Goal: Check status: Check status

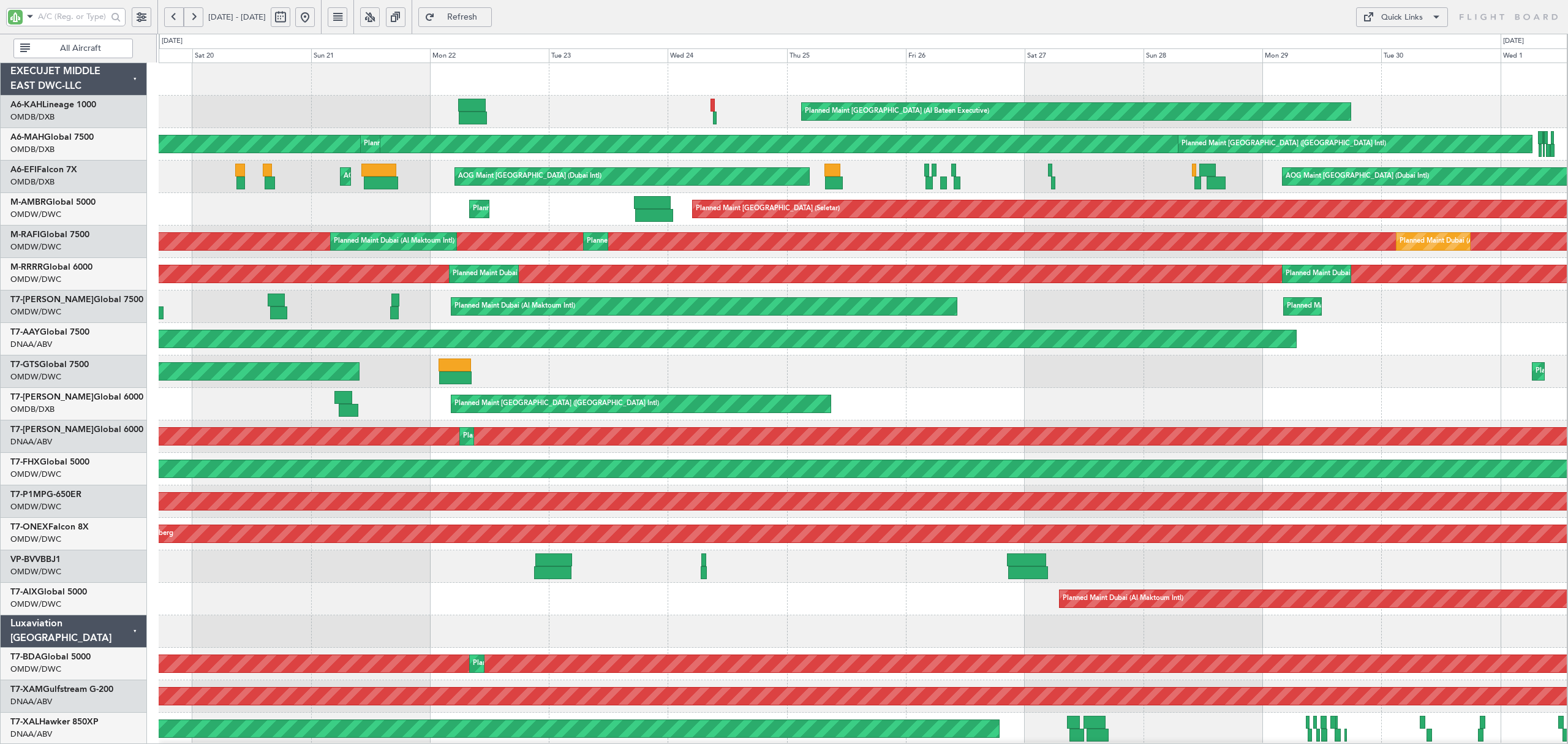
click at [103, 19] on input "text" at bounding box center [73, 17] width 70 height 19
type input "ambr"
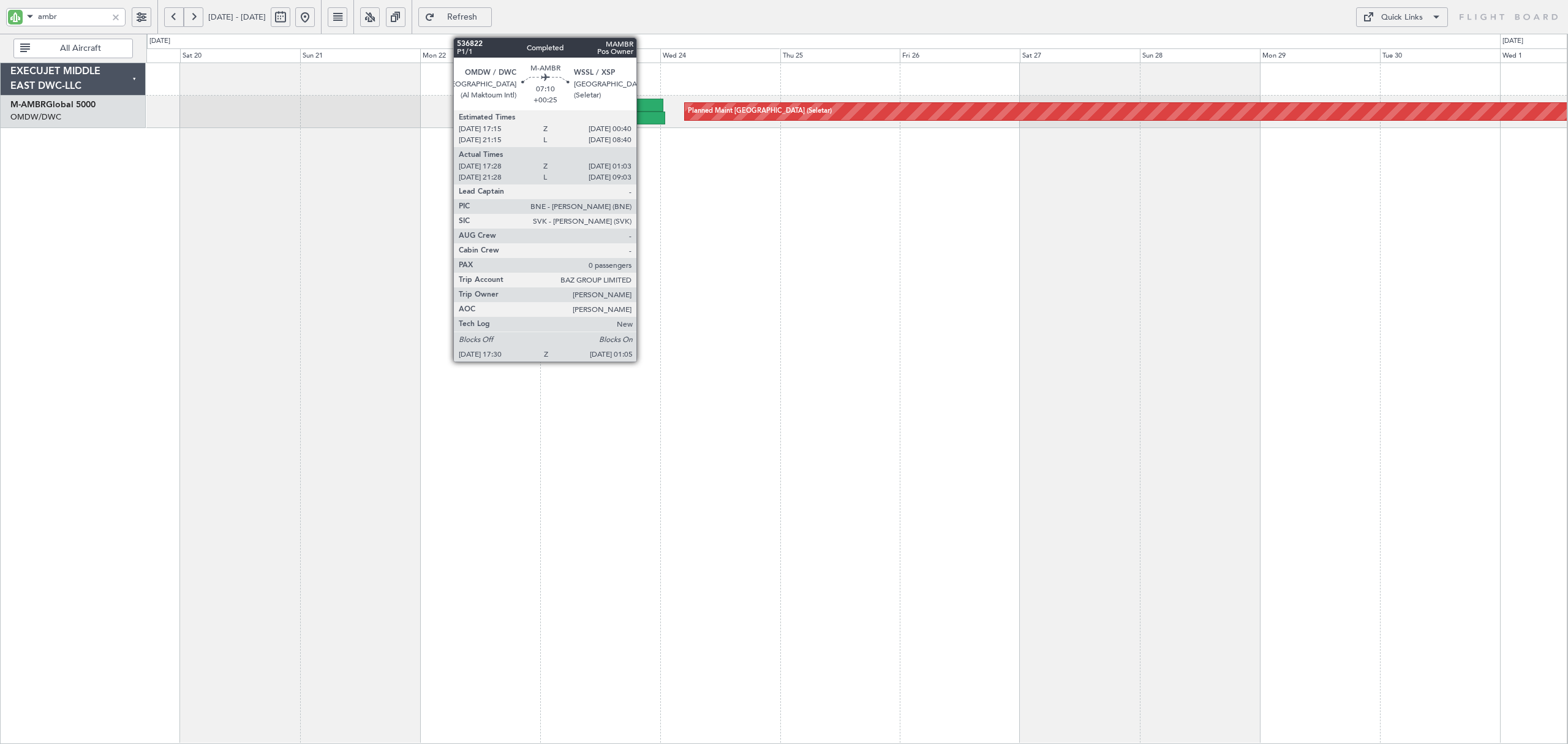
click at [642, 110] on div at bounding box center [645, 105] width 38 height 13
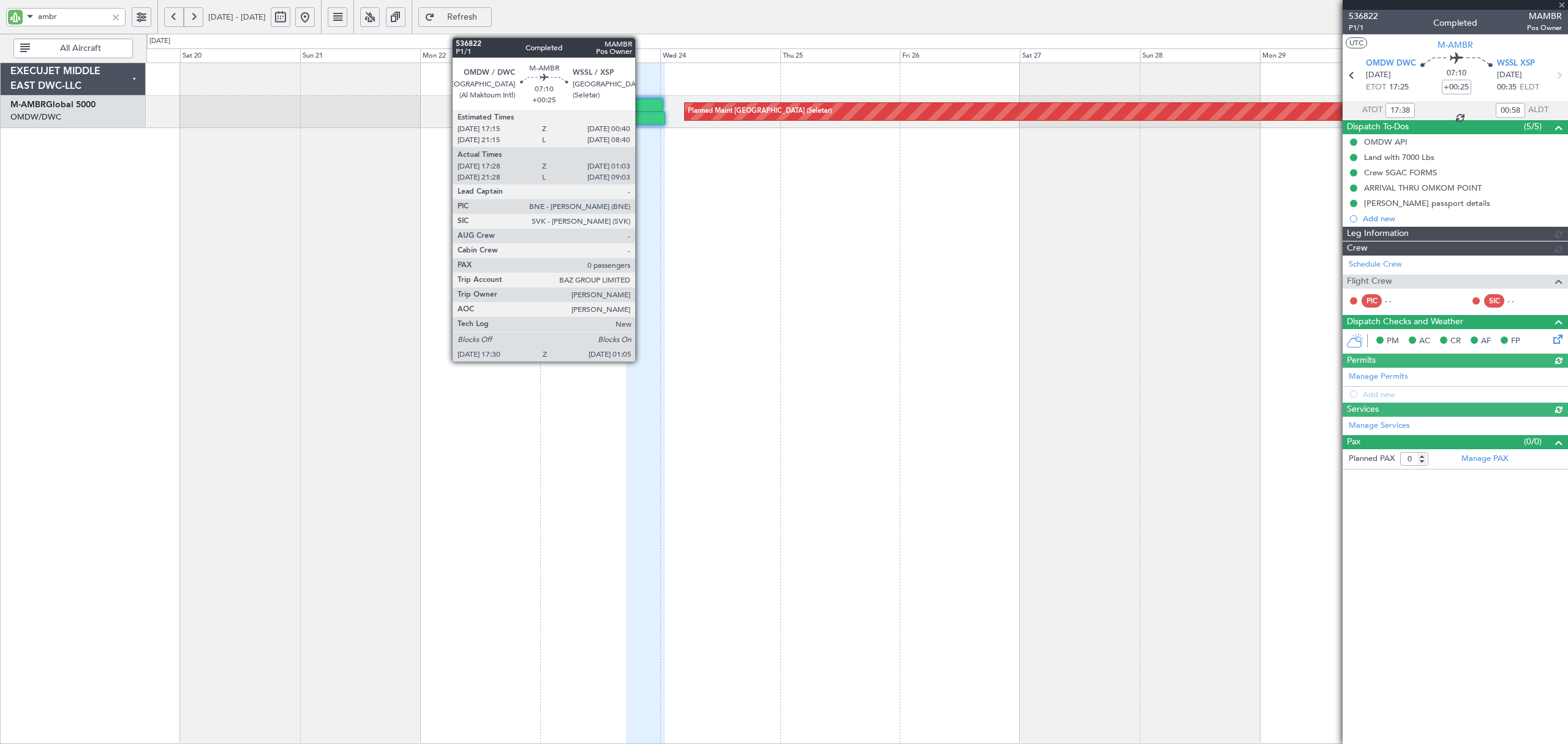
type input "Dherander Fithani (DHF)"
type input "7298"
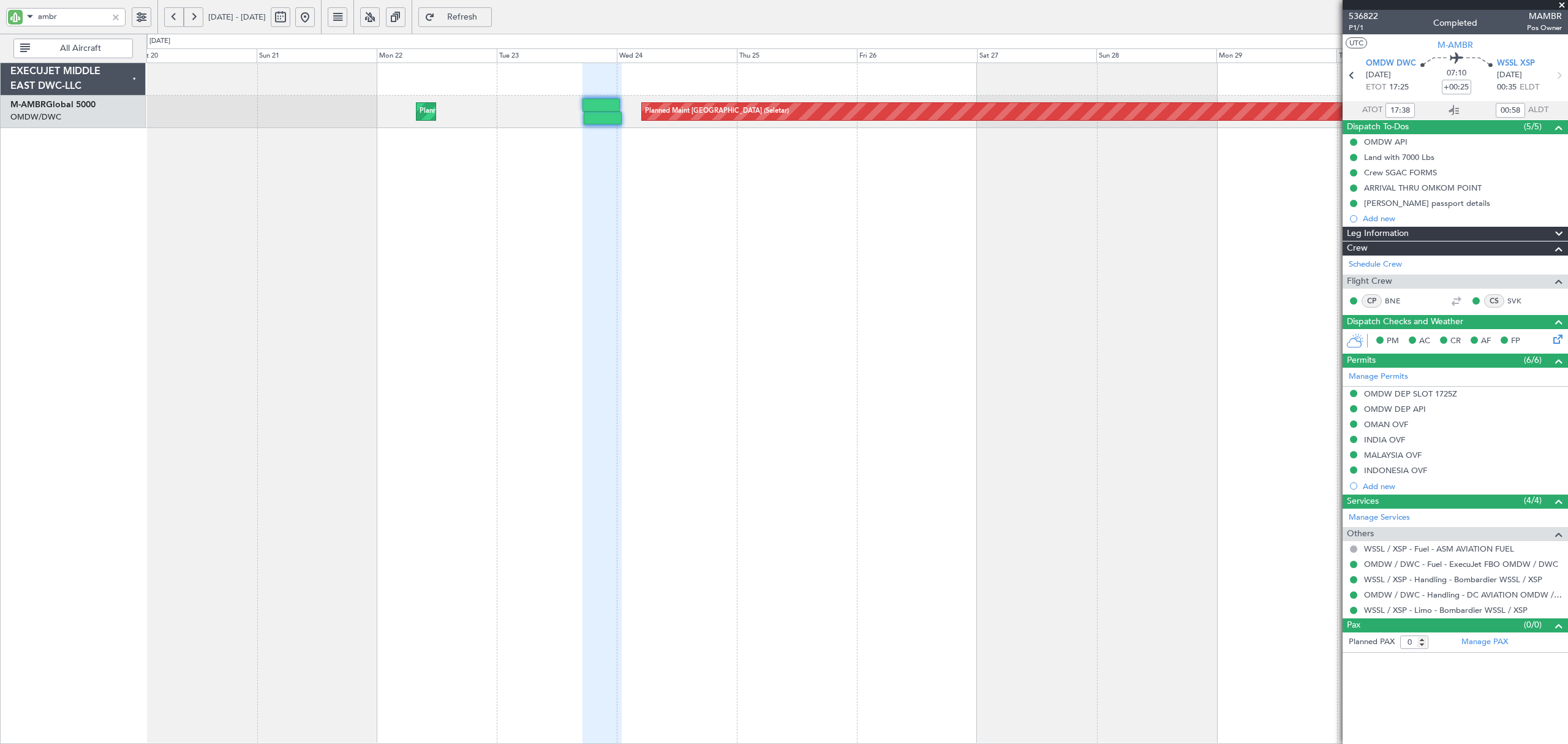
click at [178, 248] on div "Planned Maint [GEOGRAPHIC_DATA] (Seletar) Planned Maint [GEOGRAPHIC_DATA] (Al M…" at bounding box center [857, 403] width 1421 height 681
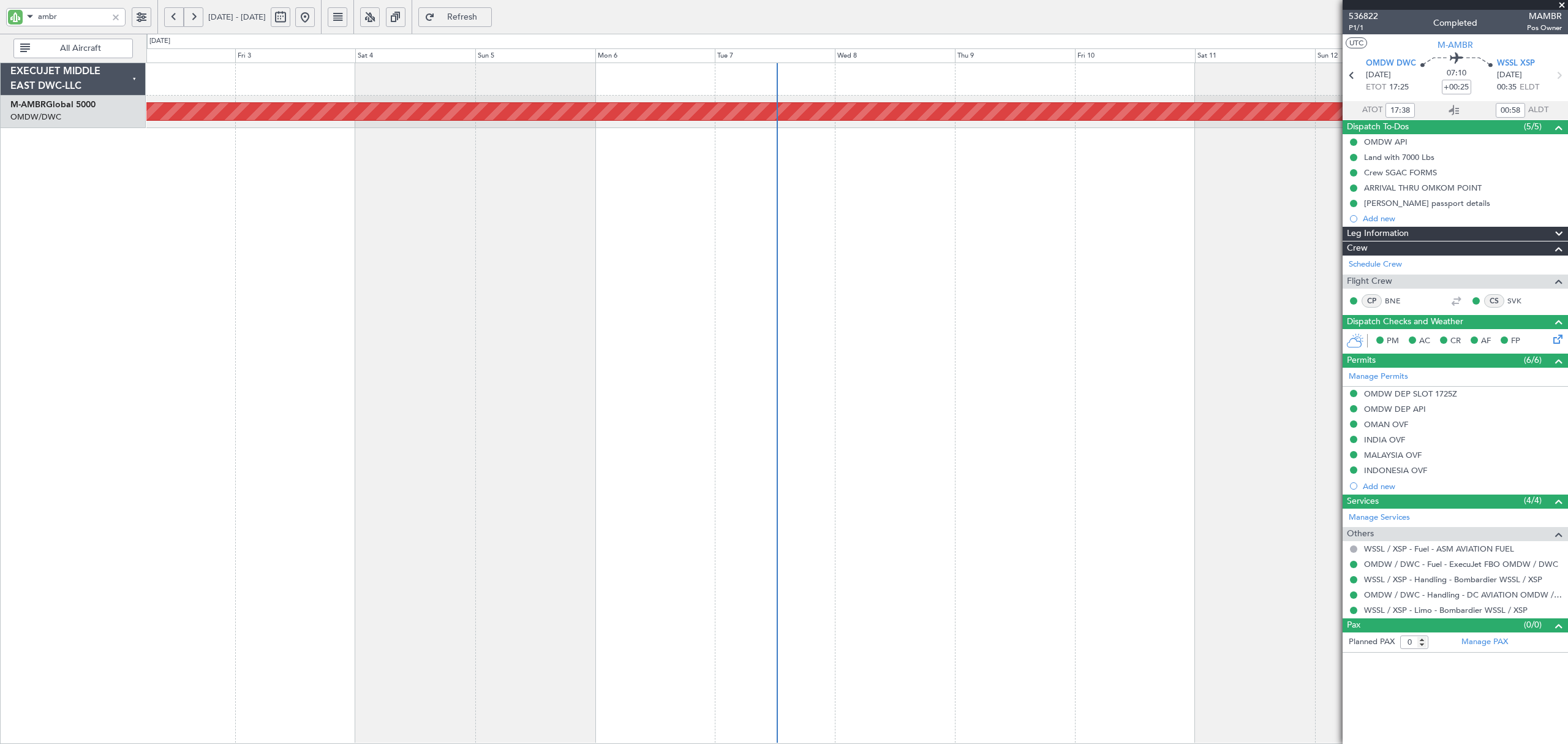
click at [72, 211] on div "Planned Maint [GEOGRAPHIC_DATA] (Seletar) EXECUJET MIDDLE EAST DWC-LLC M-AMBR G…" at bounding box center [784, 389] width 1568 height 710
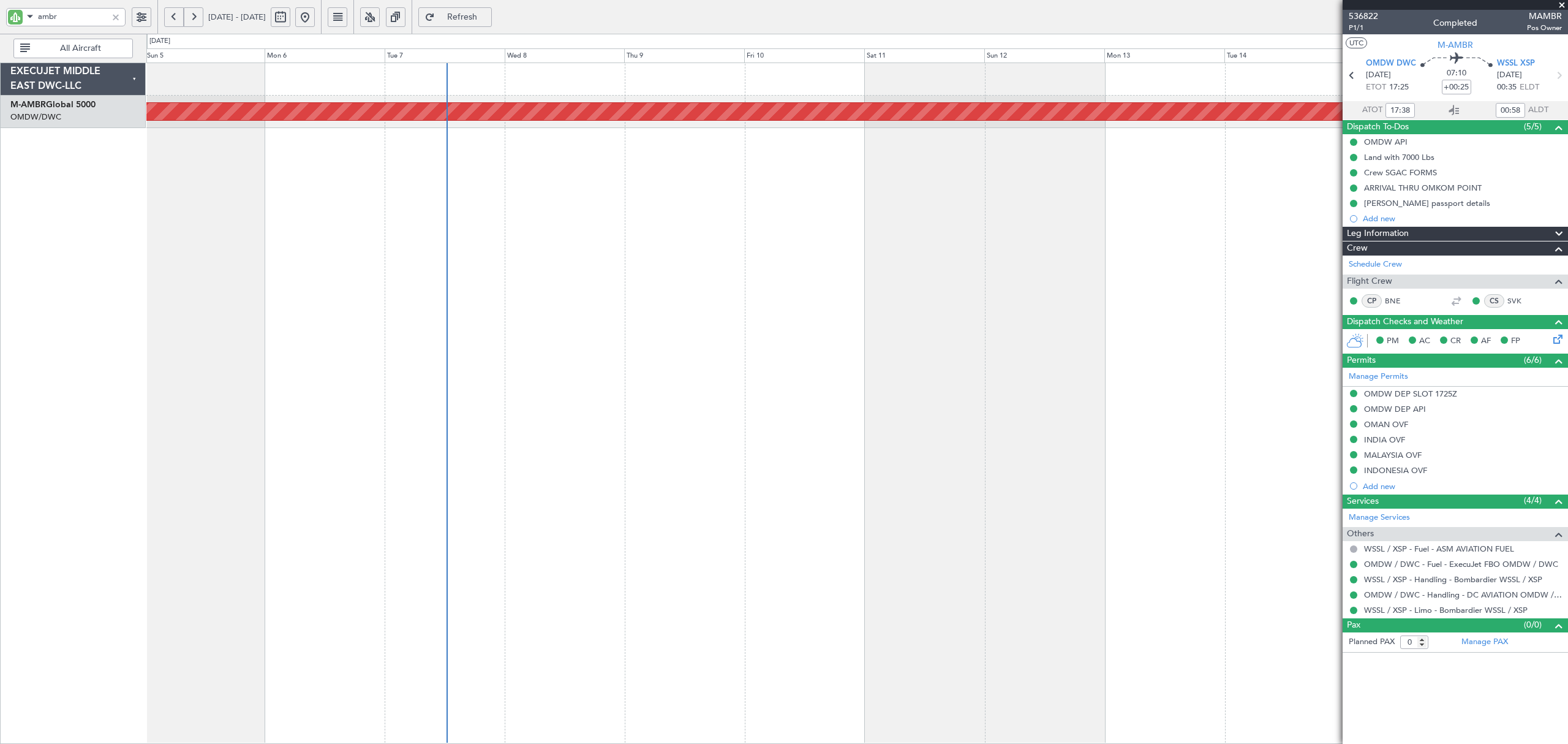
click at [1072, 165] on div "Planned Maint [GEOGRAPHIC_DATA] (Seletar)" at bounding box center [857, 403] width 1421 height 681
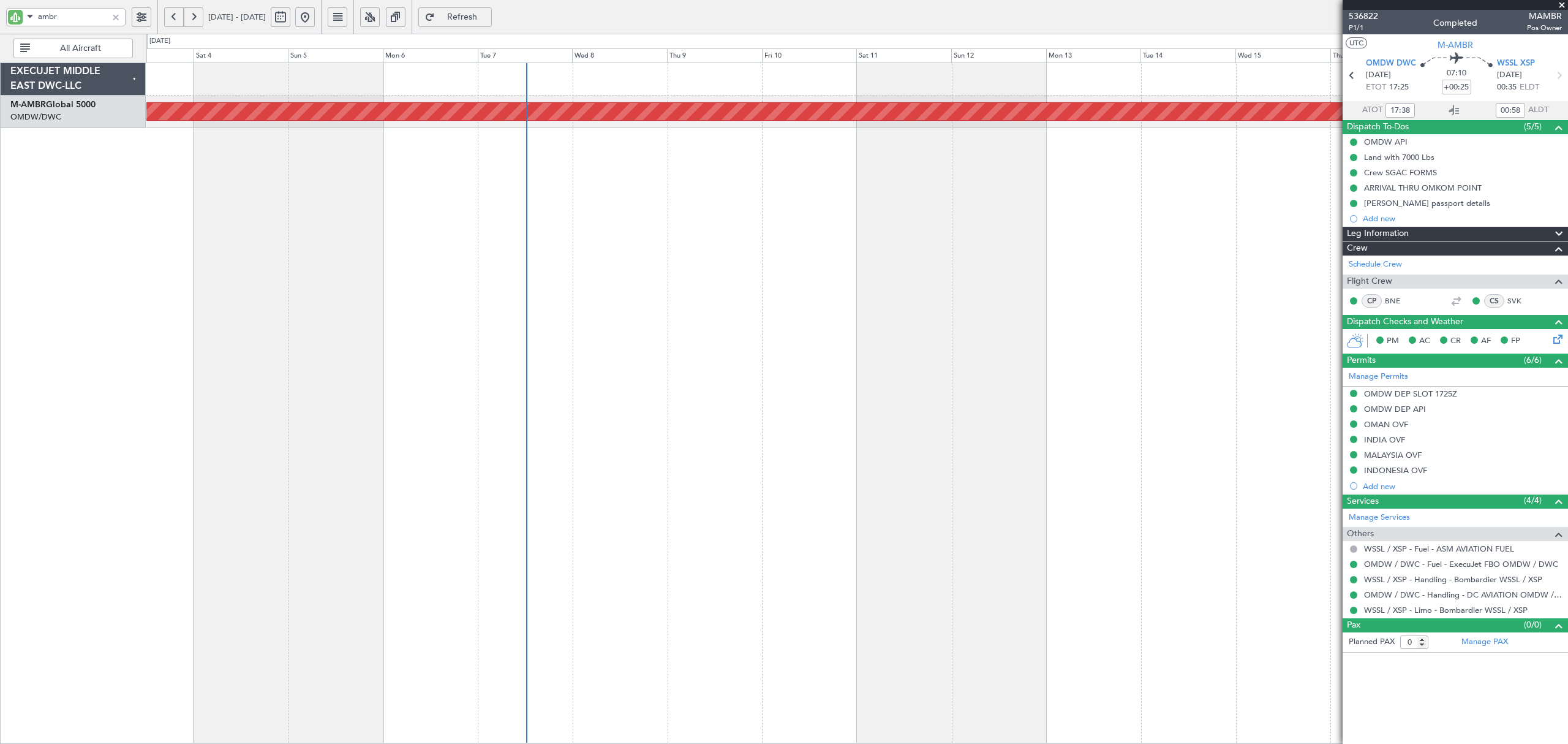
click at [1216, 182] on div "Planned Maint [GEOGRAPHIC_DATA] (Seletar)" at bounding box center [857, 403] width 1421 height 681
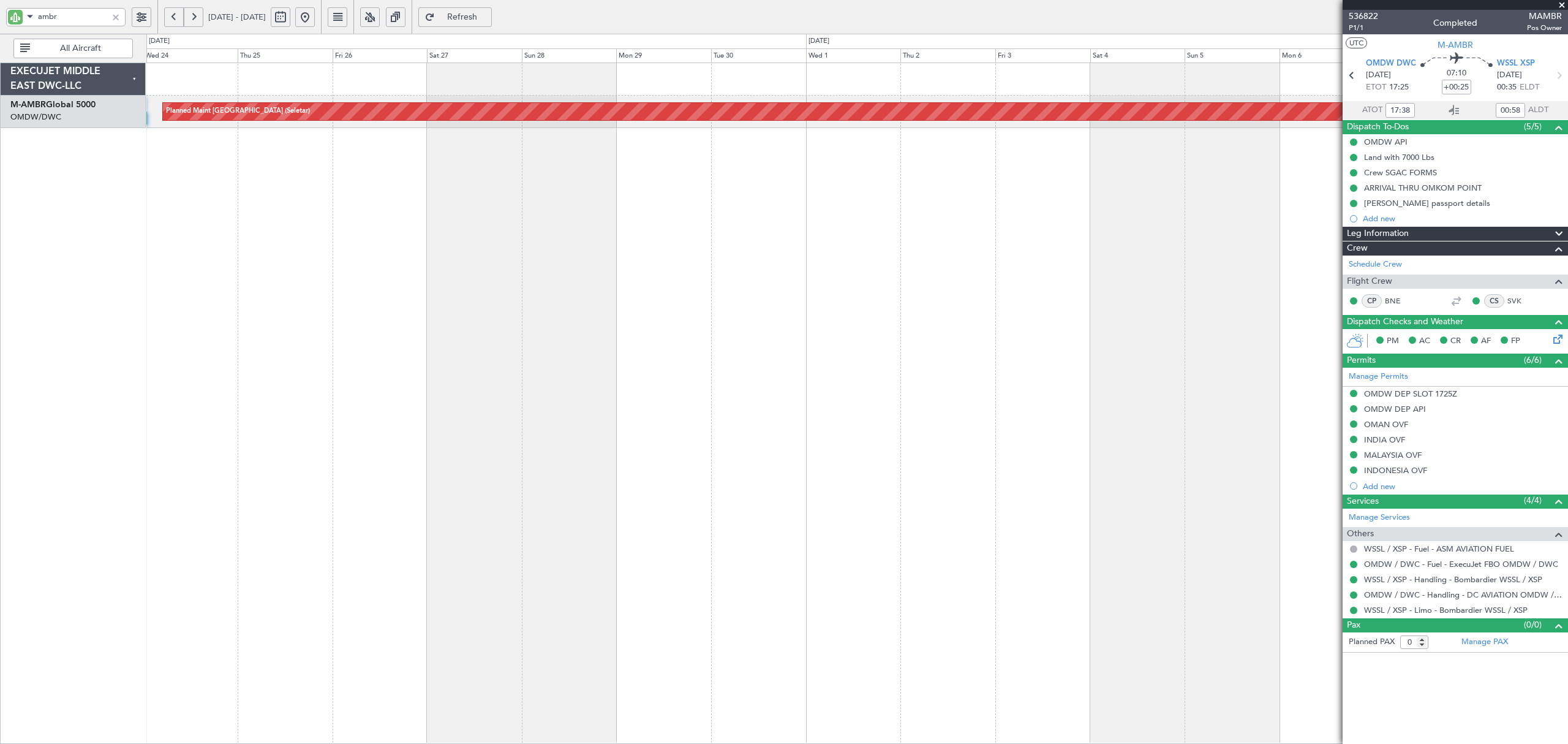
click at [1132, 188] on div "Planned Maint [GEOGRAPHIC_DATA] (Seletar) Planned Maint [GEOGRAPHIC_DATA] (Al M…" at bounding box center [857, 403] width 1421 height 681
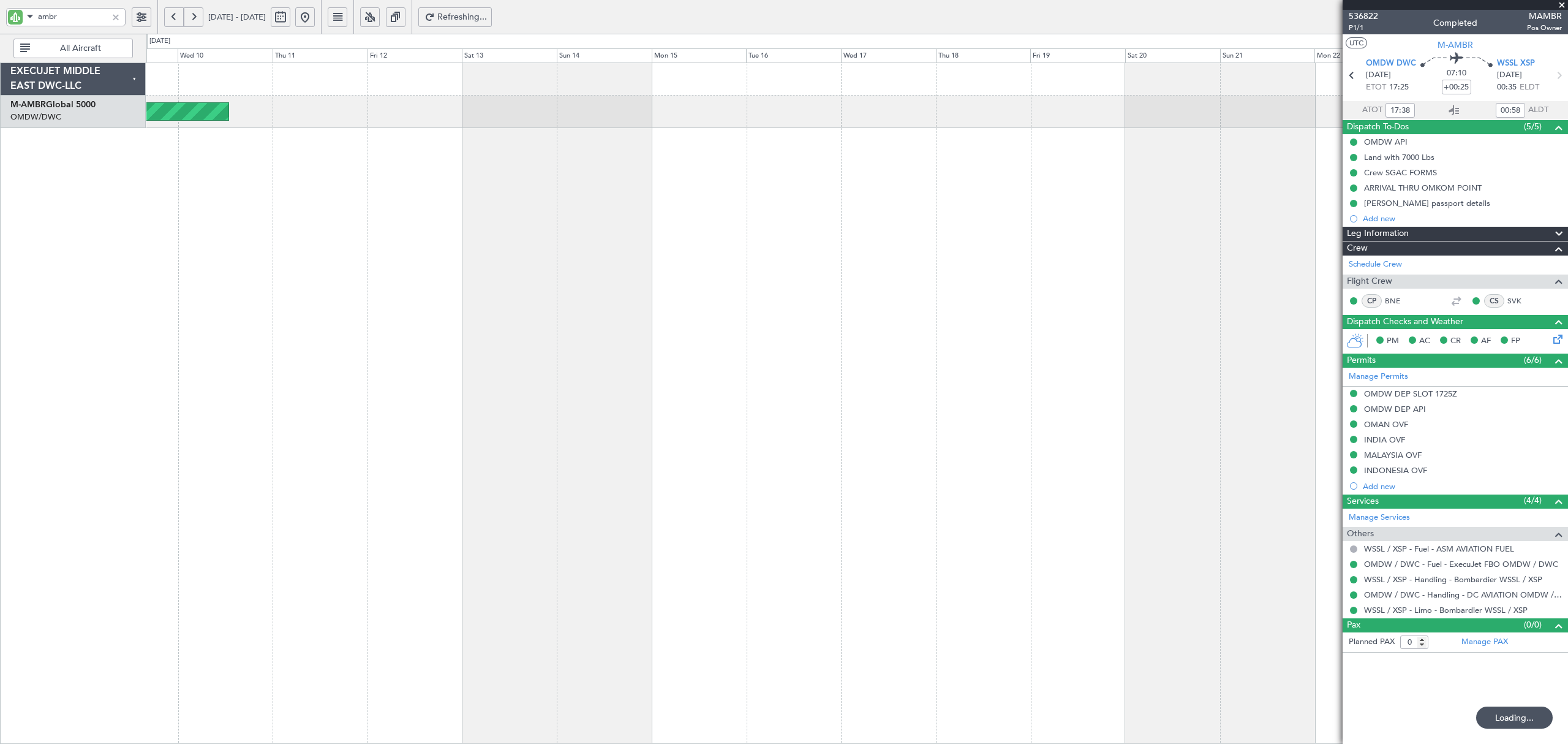
click at [1338, 177] on div "Planned Maint [GEOGRAPHIC_DATA] (Seletar) Planned Maint [GEOGRAPHIC_DATA] (Al M…" at bounding box center [857, 403] width 1421 height 681
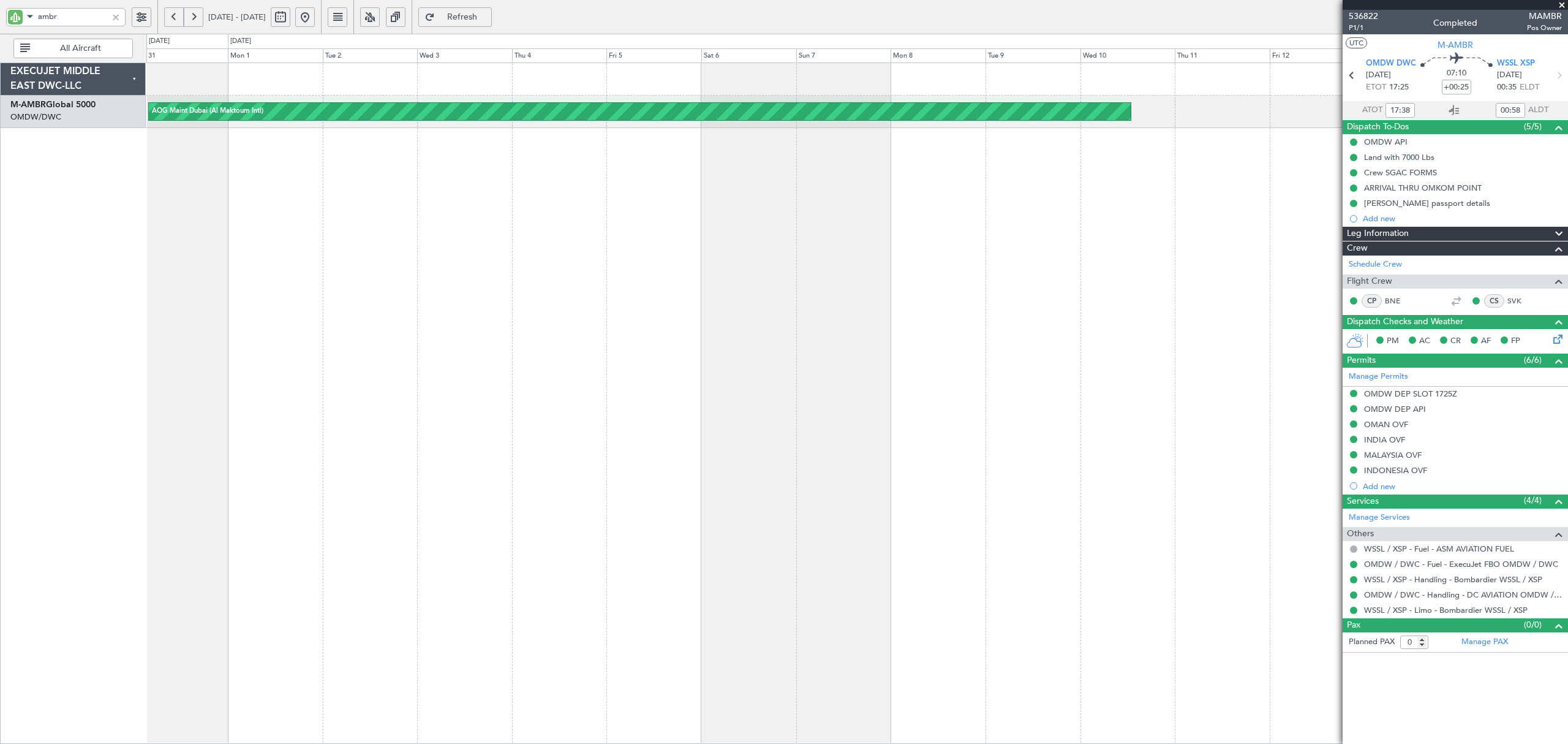
click at [1268, 148] on div "AOG Maint Dubai (Al Maktoum Intl)" at bounding box center [857, 403] width 1421 height 681
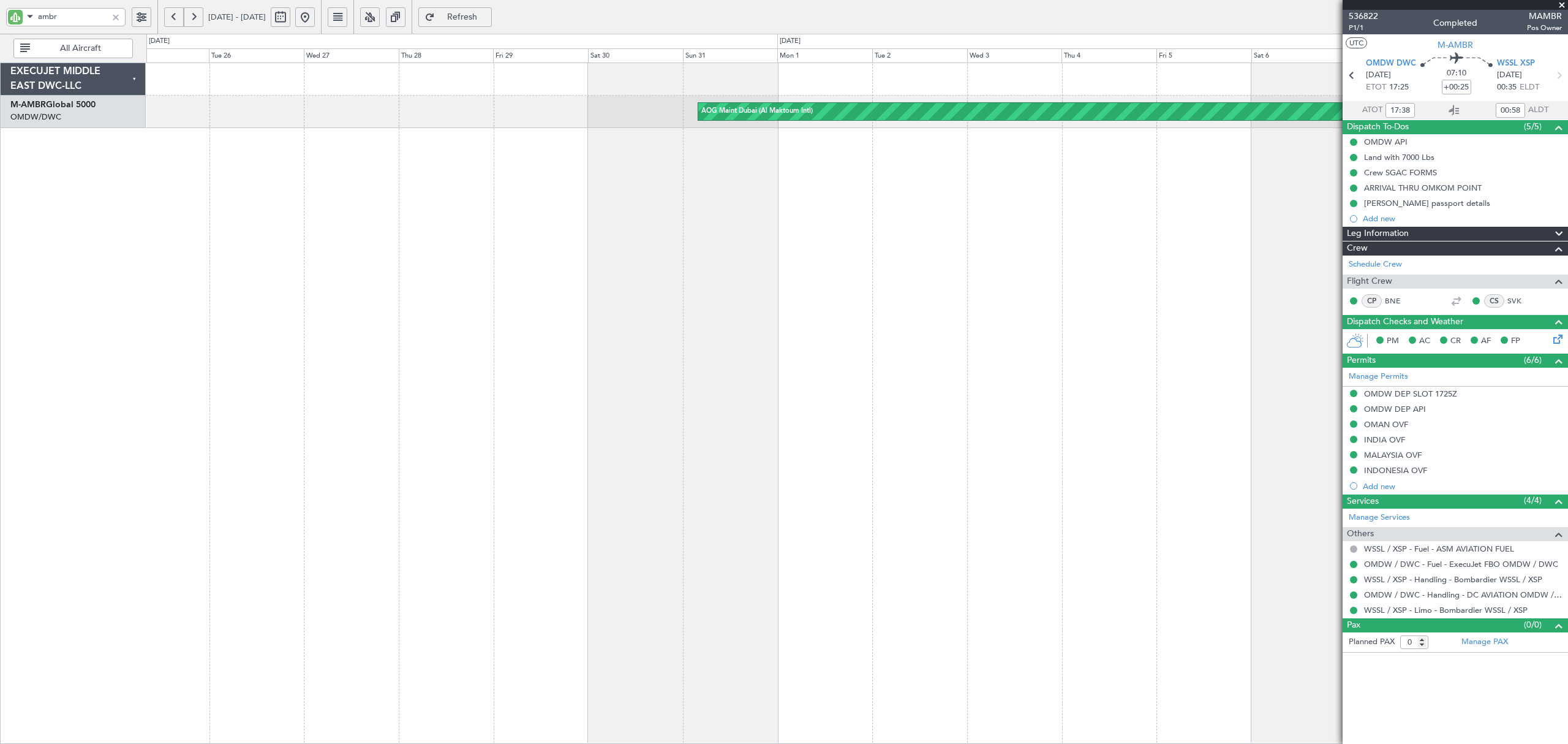
click at [1226, 169] on div "AOG Maint Dubai (Al Maktoum Intl)" at bounding box center [857, 403] width 1421 height 681
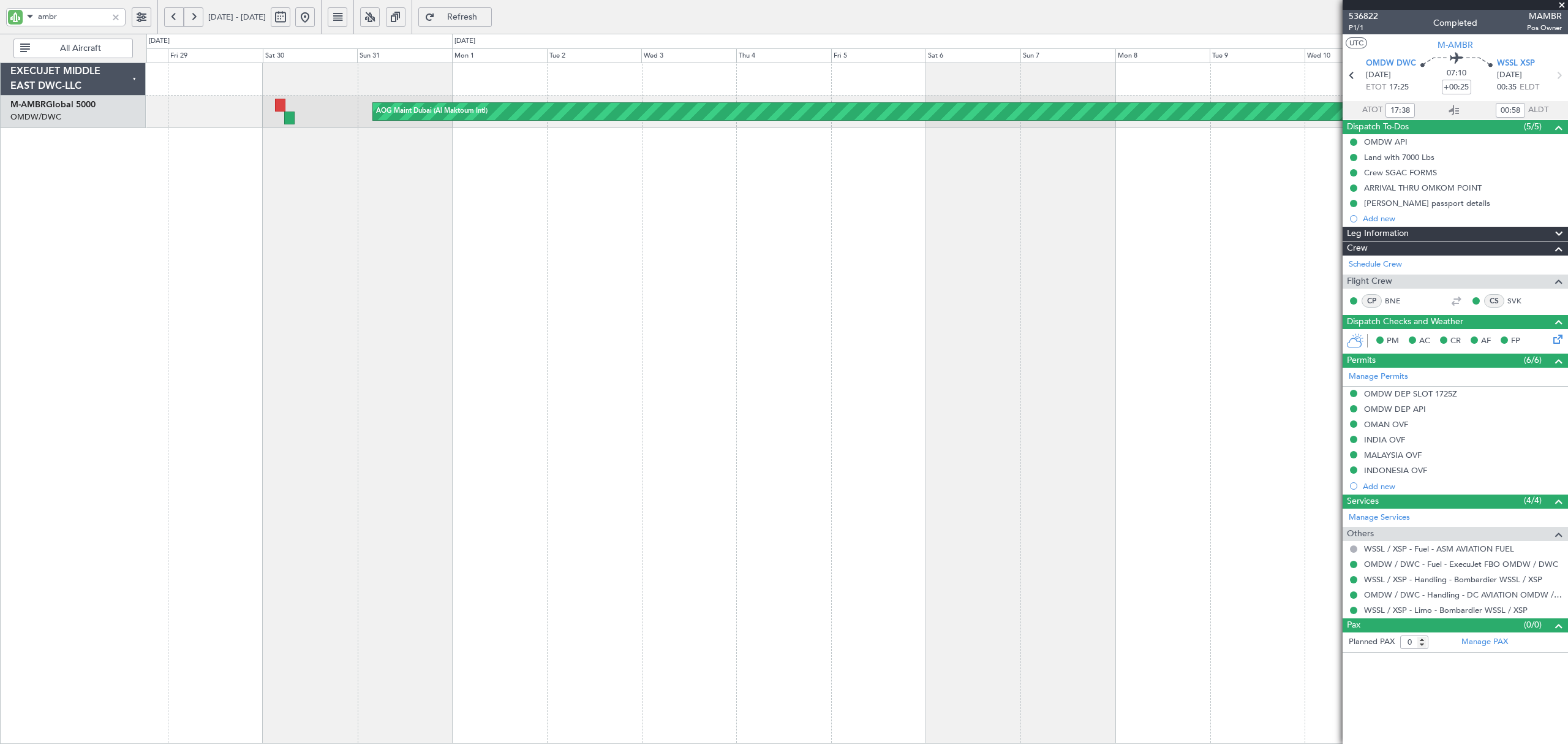
click at [578, 214] on div "AOG Maint Dubai (Al Maktoum Intl)" at bounding box center [857, 403] width 1421 height 681
drag, startPoint x: -28, startPoint y: 20, endPoint x: -33, endPoint y: 24, distance: 6.4
click at [0, 24] on html "ambr [DATE] - [DATE] Refresh Quick Links All Aircraft AOG Maint [GEOGRAPHIC_DAT…" at bounding box center [784, 372] width 1568 height 744
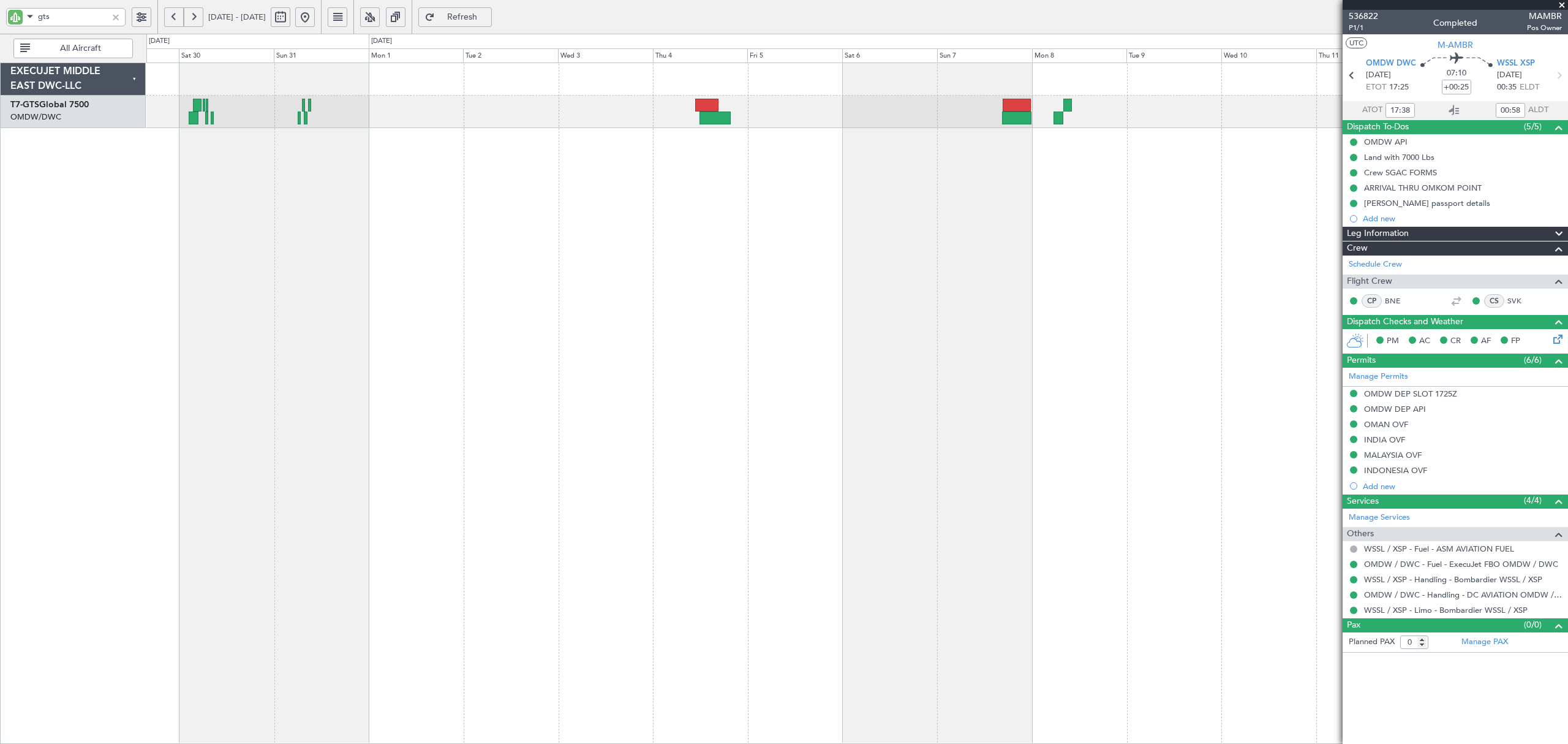
click at [295, 234] on div "AOG Maint [GEOGRAPHIC_DATA] (Seletar) Unplanned Maint [GEOGRAPHIC_DATA] (Seleta…" at bounding box center [857, 403] width 1421 height 681
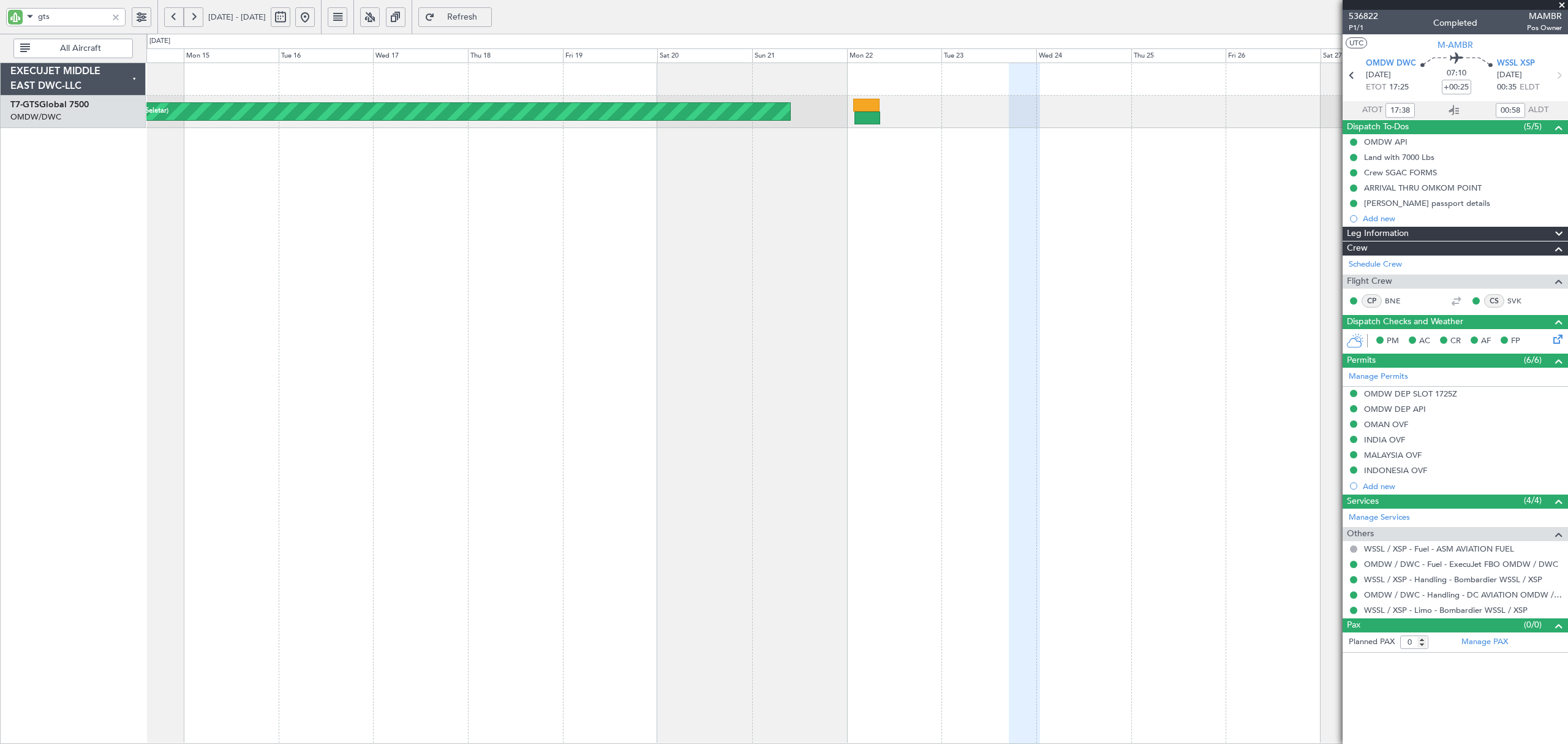
click at [451, 225] on div "AOG Maint [GEOGRAPHIC_DATA] (Seletar)" at bounding box center [857, 403] width 1421 height 681
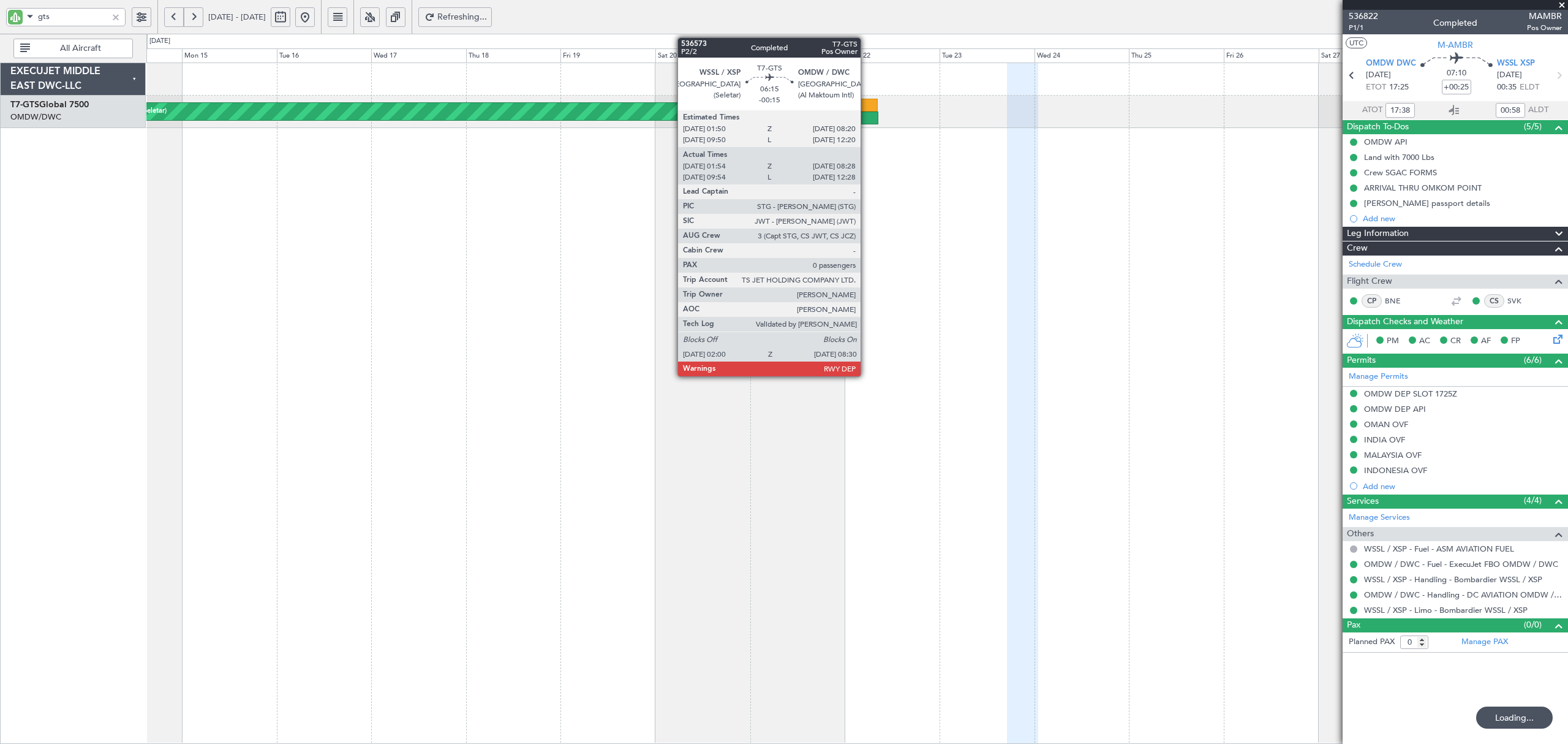
click at [866, 108] on div at bounding box center [864, 105] width 26 height 13
type input "gts"
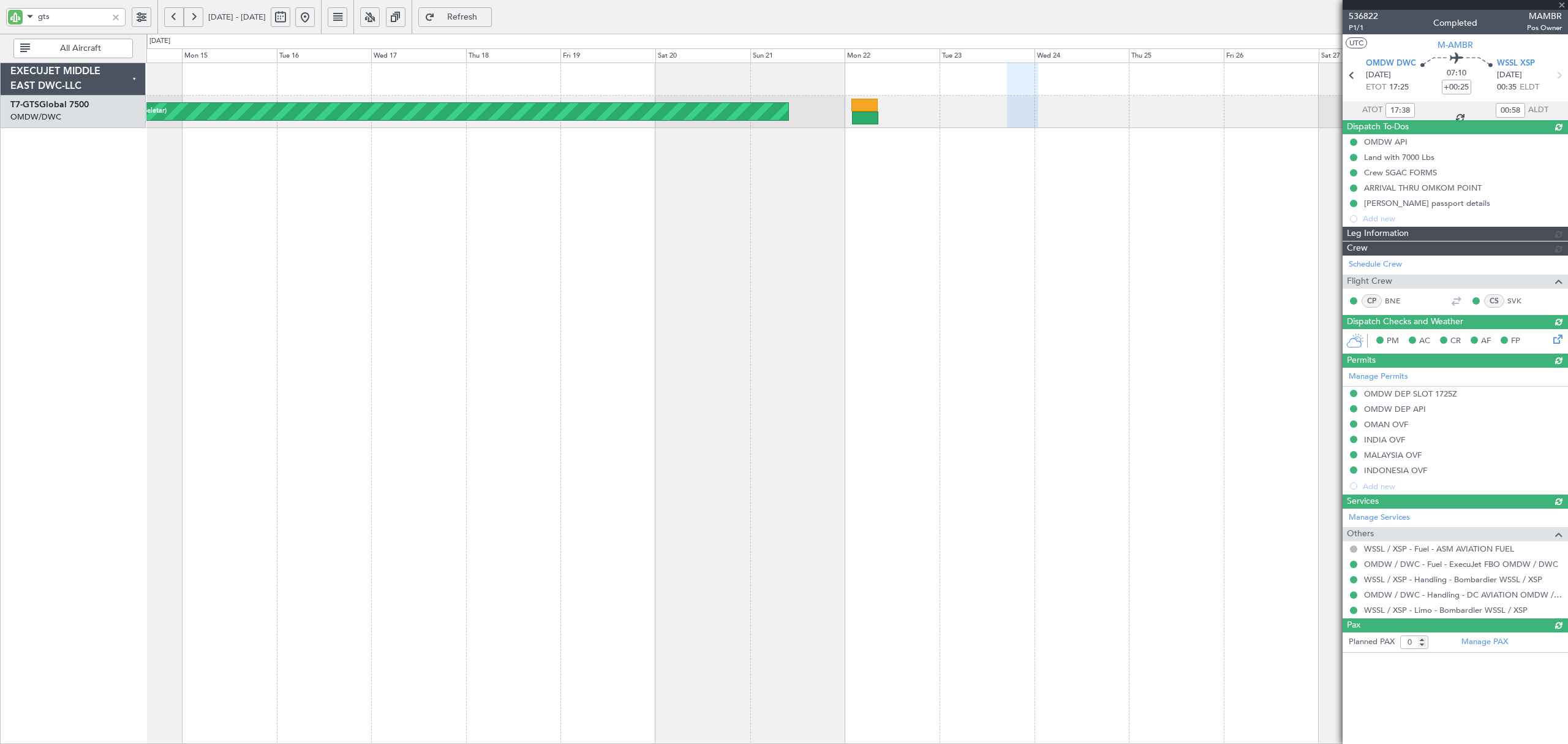
type input "Dherander Fithani (DHF)"
type input "7298"
type input "Dherander Fithani (DHF)"
type input "7298"
type input "Dherander Fithani (DHF)"
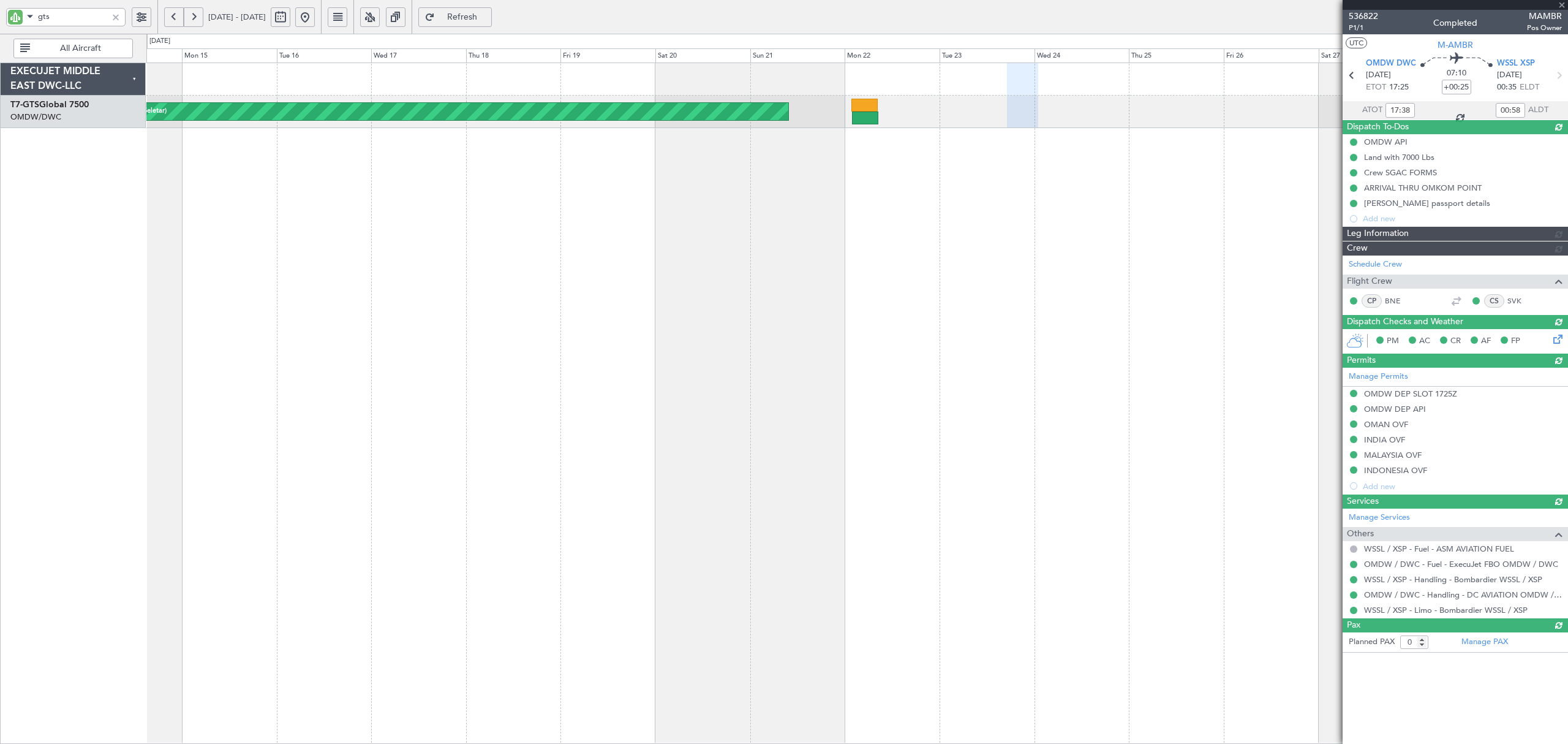
type input "7298"
